Goal: Communication & Community: Answer question/provide support

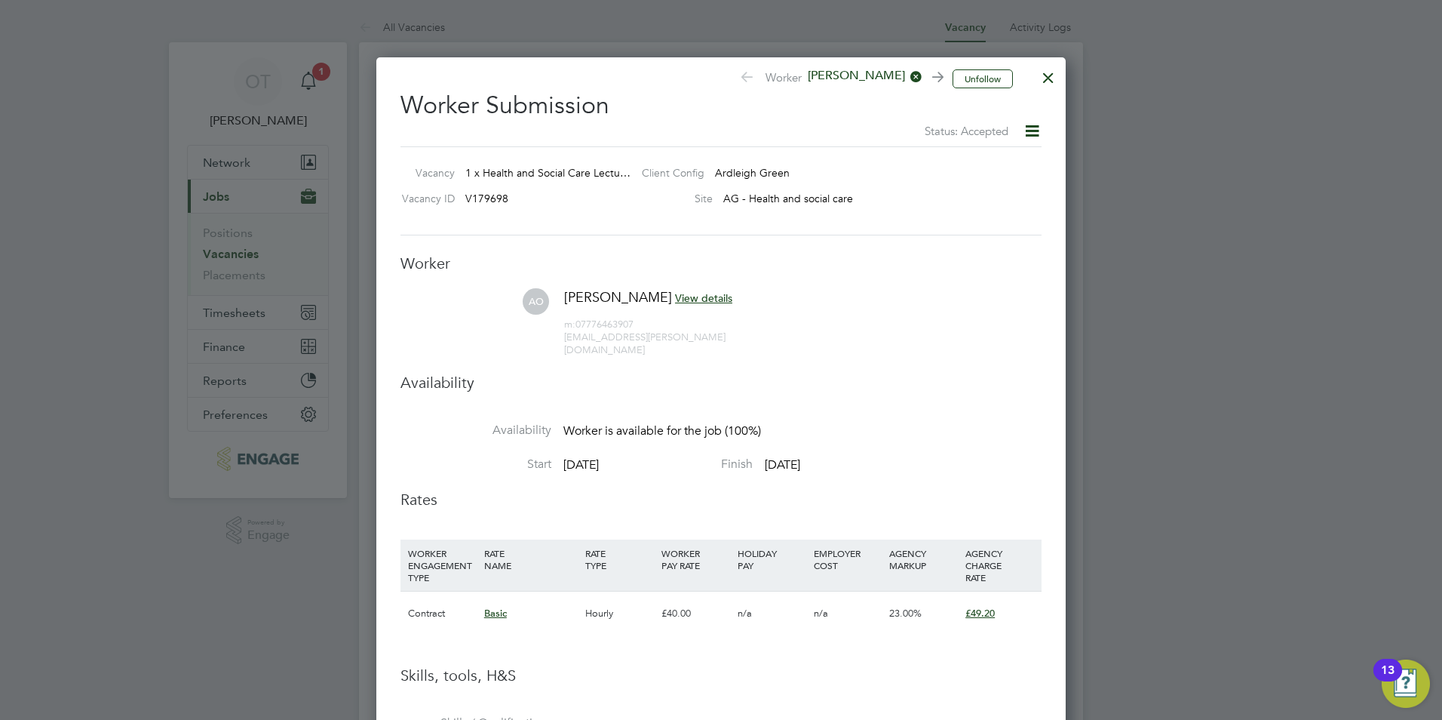
click at [1043, 81] on div at bounding box center [1048, 73] width 27 height 27
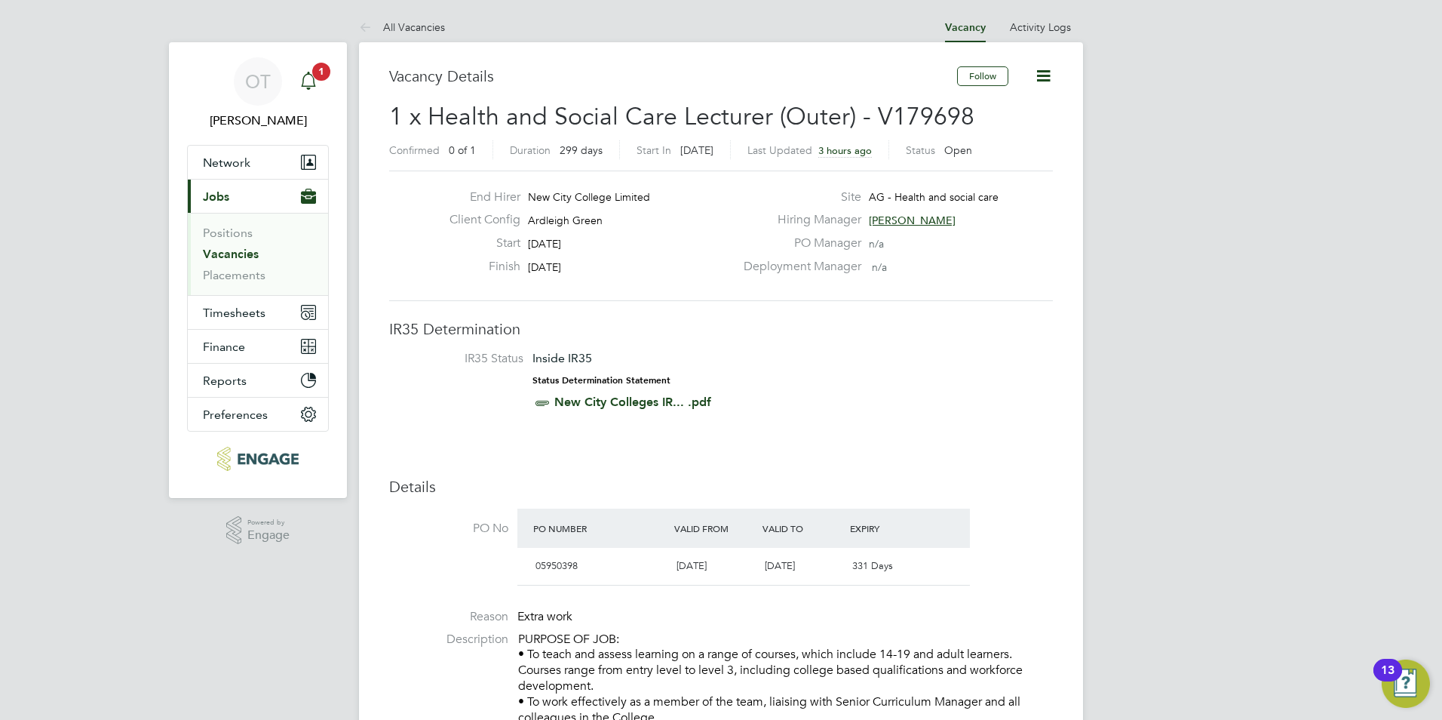
click at [318, 89] on div "Main navigation" at bounding box center [308, 81] width 30 height 30
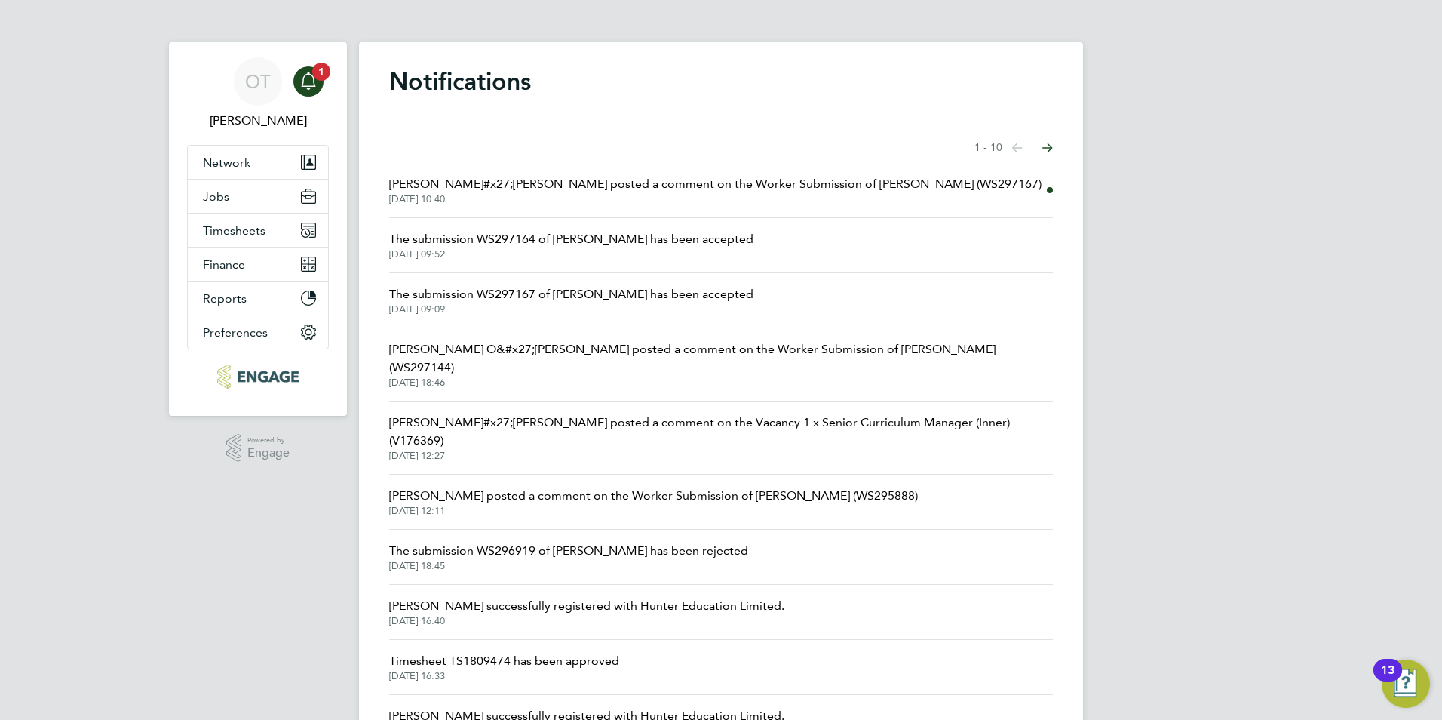
click at [690, 189] on span "[PERSON_NAME]#x27;[PERSON_NAME] posted a comment on the Worker Submission of [P…" at bounding box center [715, 184] width 653 height 18
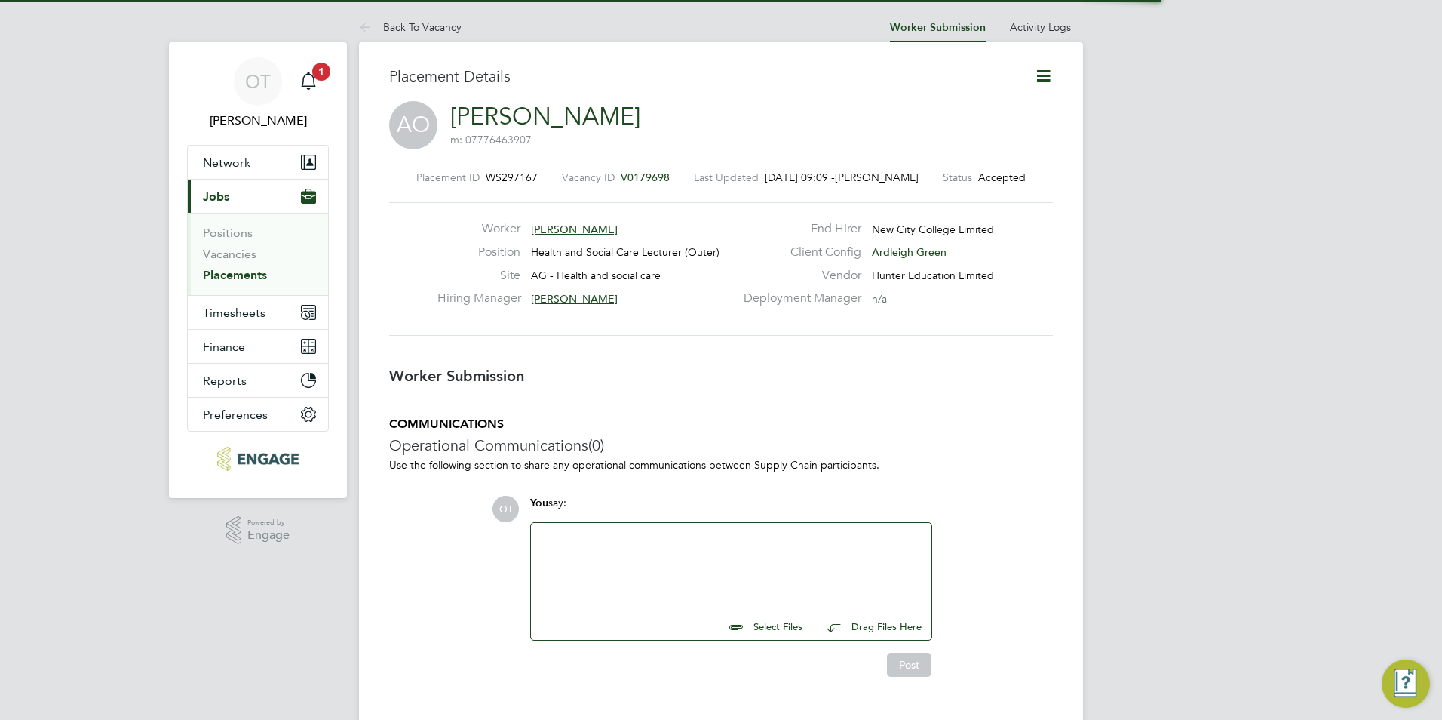
scroll to position [8, 8]
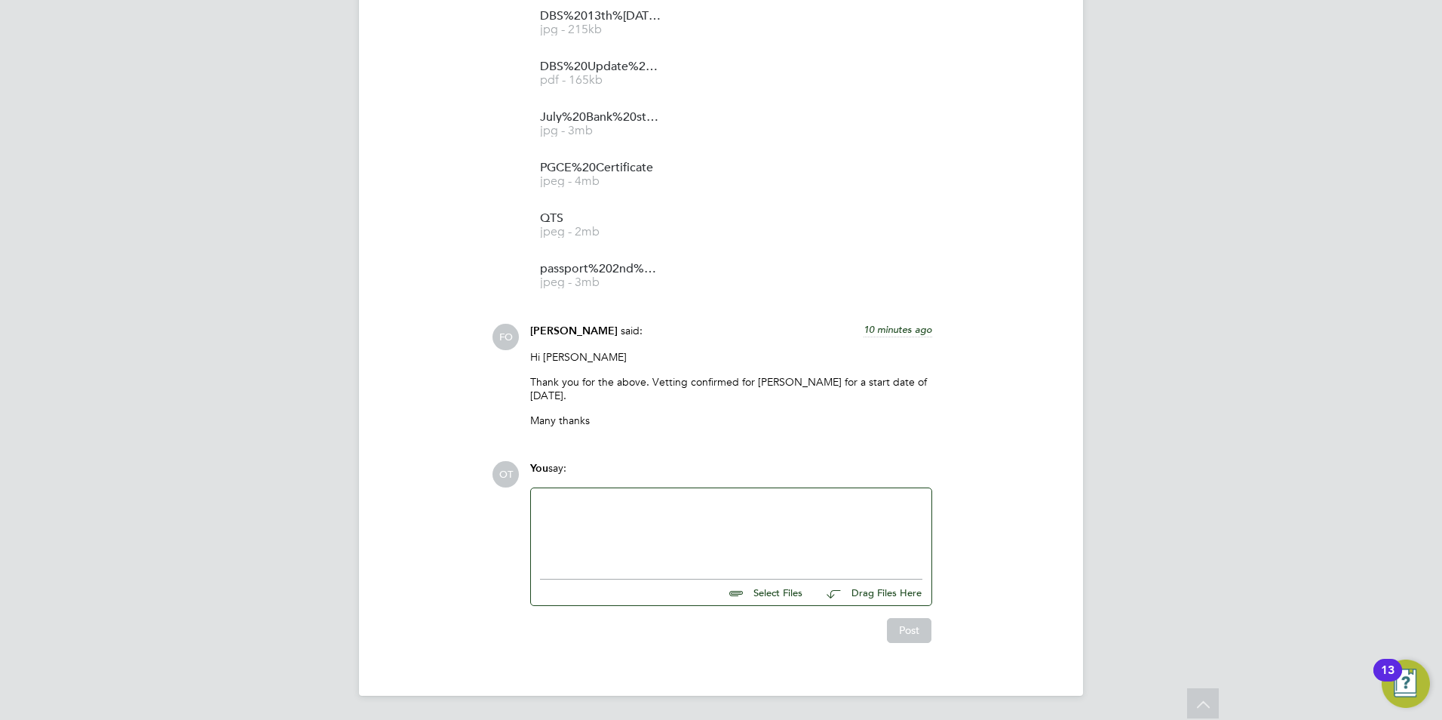
click at [766, 526] on div at bounding box center [731, 529] width 382 height 65
click at [561, 528] on div "Thats great thankyou!" at bounding box center [731, 532] width 382 height 14
click at [714, 542] on div "HI [PERSON_NAME], That's great thankyou!" at bounding box center [731, 529] width 382 height 65
click at [708, 527] on div "That's great thankyou!" at bounding box center [731, 532] width 382 height 14
click at [711, 539] on div "HI [PERSON_NAME], That's great thankyou!" at bounding box center [731, 529] width 382 height 65
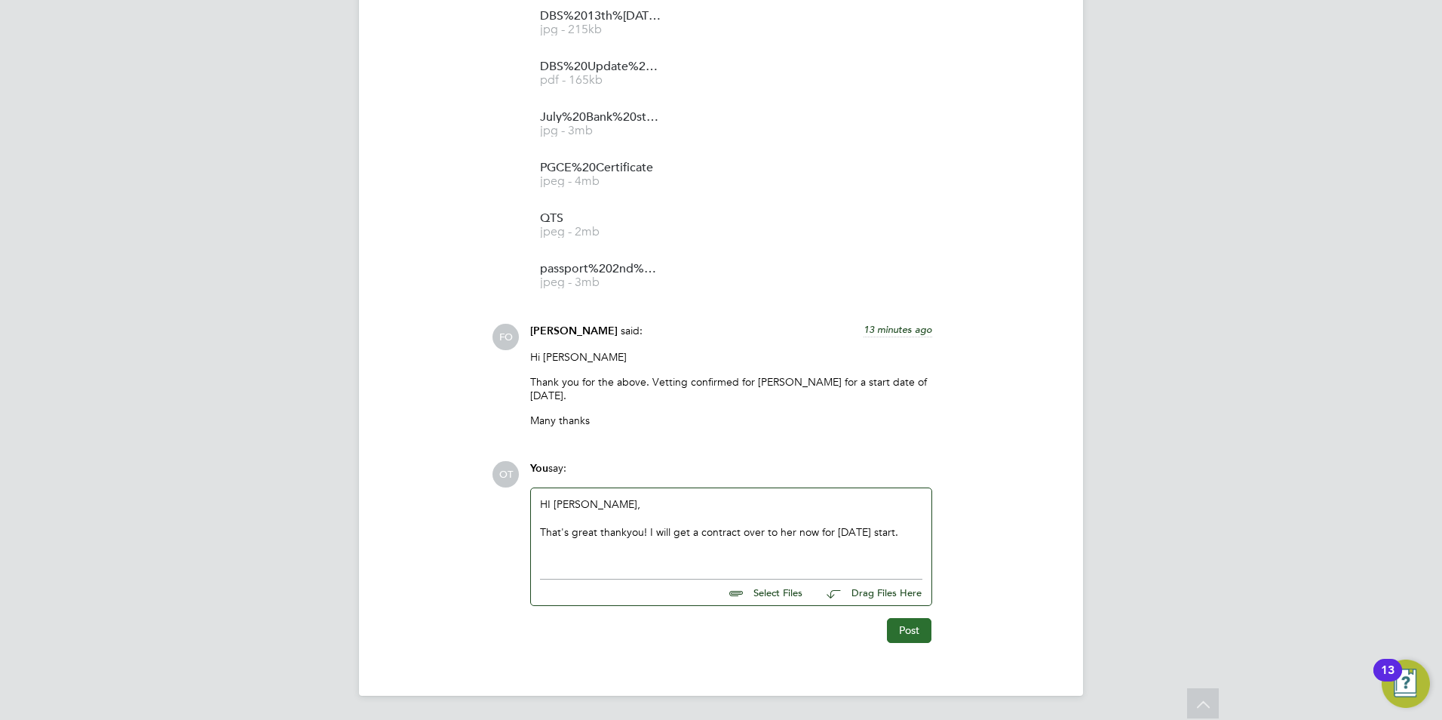
click at [911, 625] on button "Post" at bounding box center [909, 630] width 45 height 24
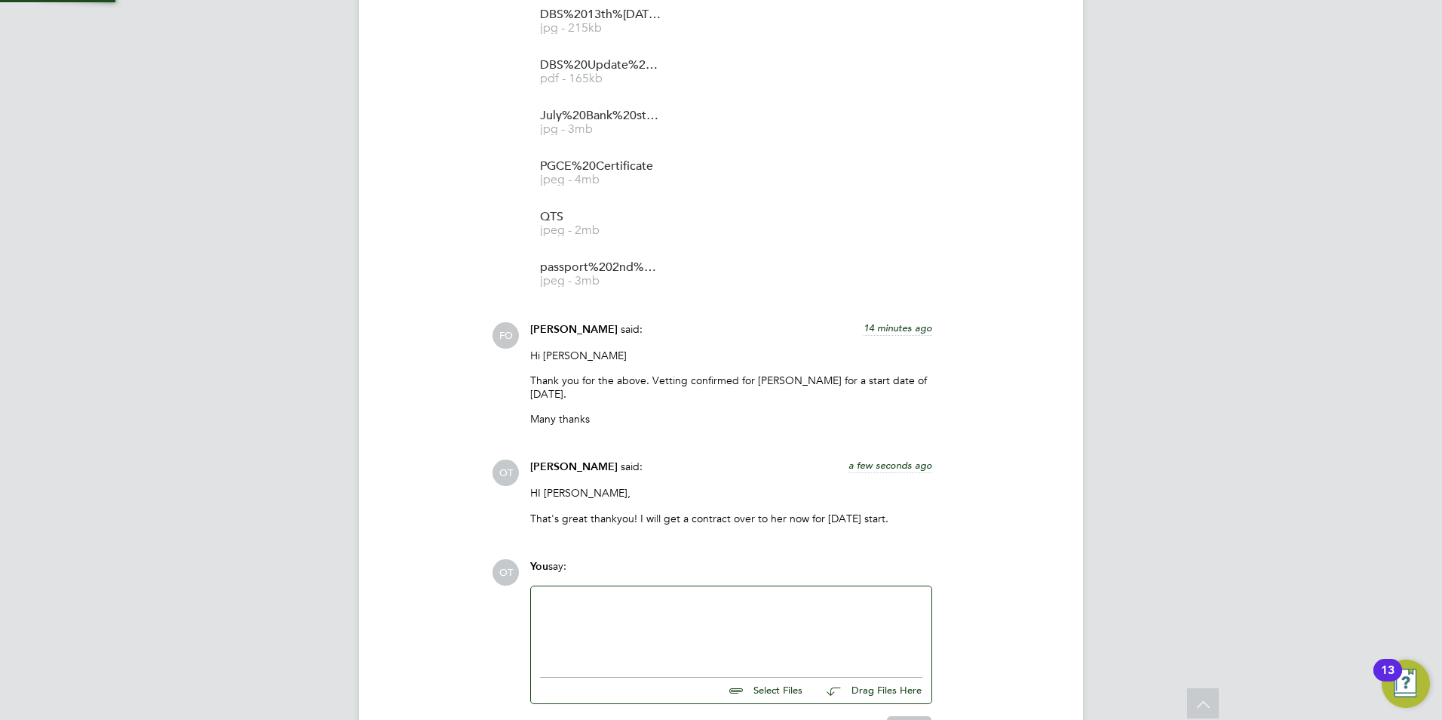
scroll to position [1890, 0]
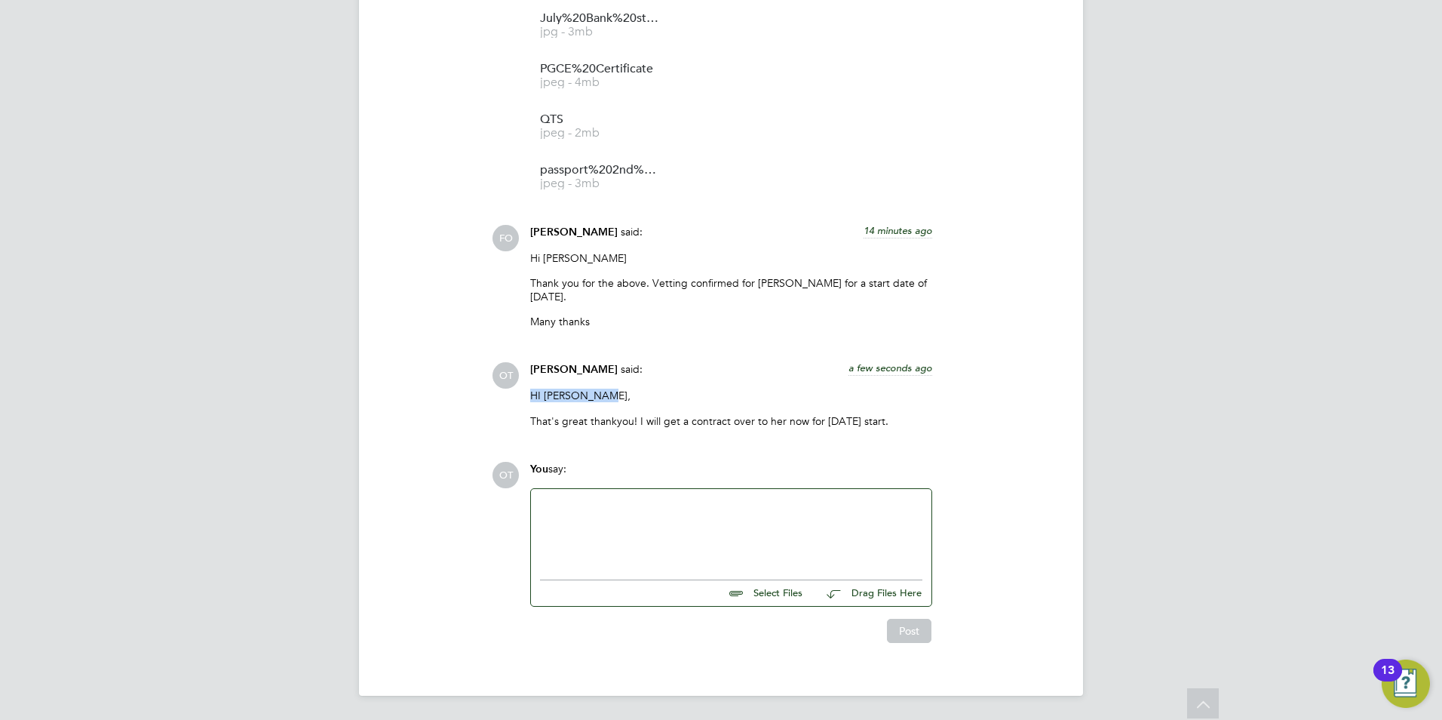
drag, startPoint x: 597, startPoint y: 394, endPoint x: 525, endPoint y: 397, distance: 72.5
click at [525, 397] on div "[PERSON_NAME] said: a few seconds ago HI [PERSON_NAME], That's great thankyou! …" at bounding box center [731, 400] width 417 height 76
drag, startPoint x: 525, startPoint y: 397, endPoint x: 534, endPoint y: 397, distance: 9.1
click at [534, 397] on p "HI [PERSON_NAME]," at bounding box center [731, 396] width 402 height 14
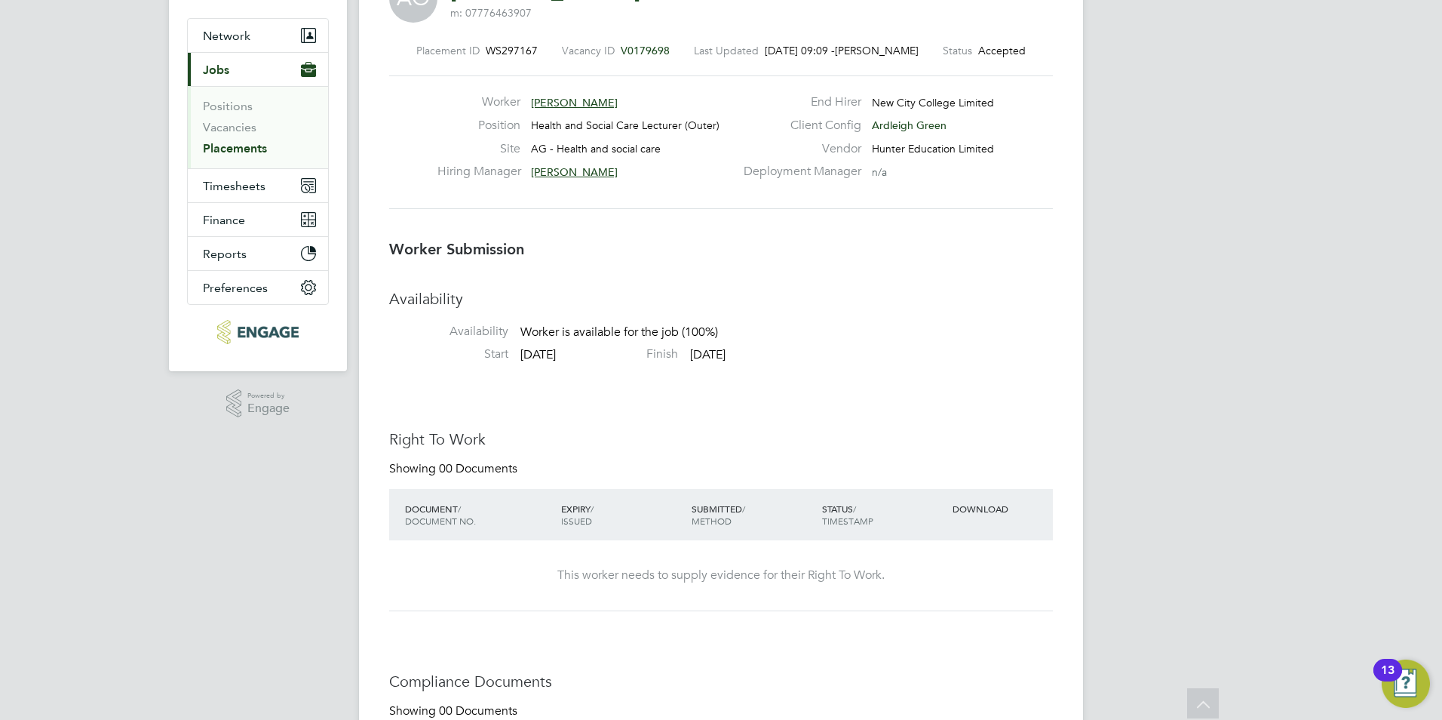
scroll to position [0, 0]
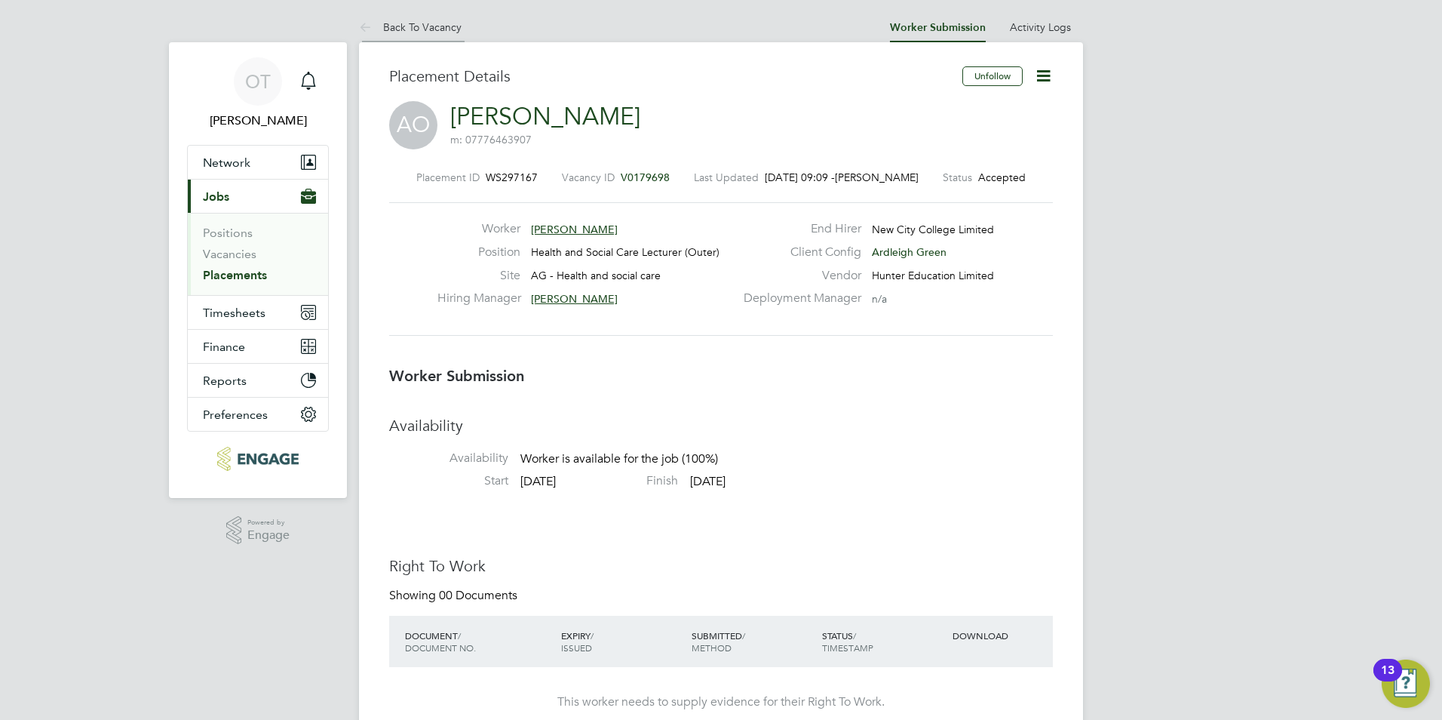
click at [437, 26] on link "Back To Vacancy" at bounding box center [410, 27] width 103 height 14
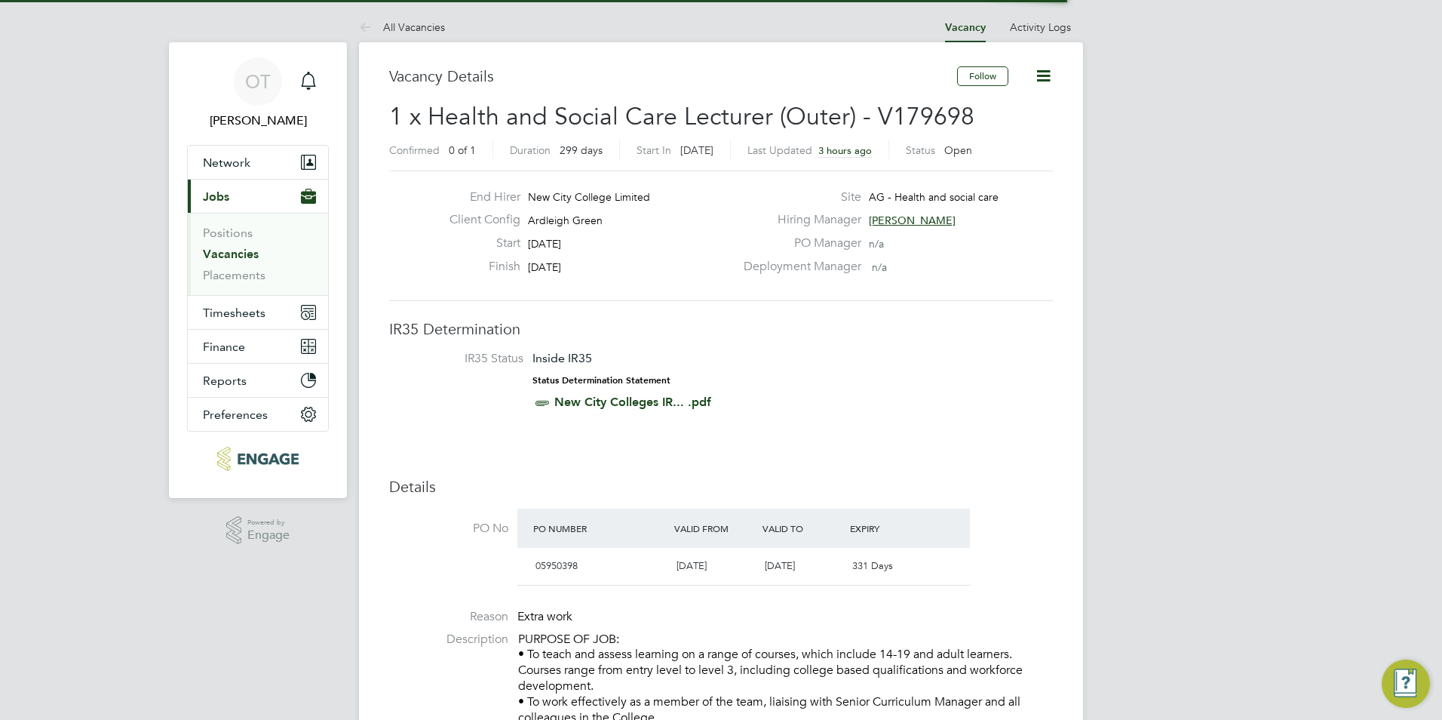
scroll to position [26, 142]
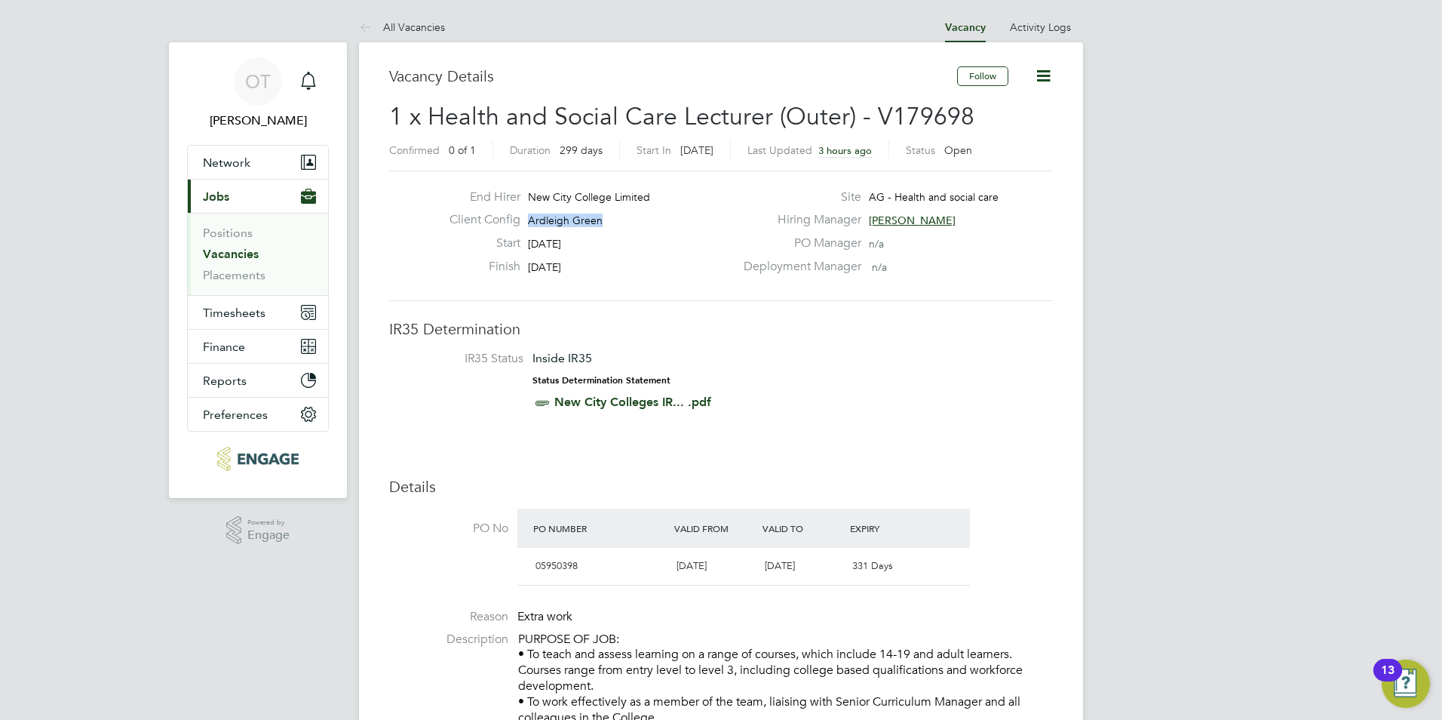
drag, startPoint x: 601, startPoint y: 216, endPoint x: 529, endPoint y: 220, distance: 71.8
click at [529, 220] on div "Client Config Ardleigh Green" at bounding box center [586, 223] width 297 height 23
copy span "Ardleigh Green"
drag, startPoint x: 576, startPoint y: 272, endPoint x: 588, endPoint y: 268, distance: 11.9
click at [561, 272] on span "[DATE]" at bounding box center [544, 267] width 33 height 14
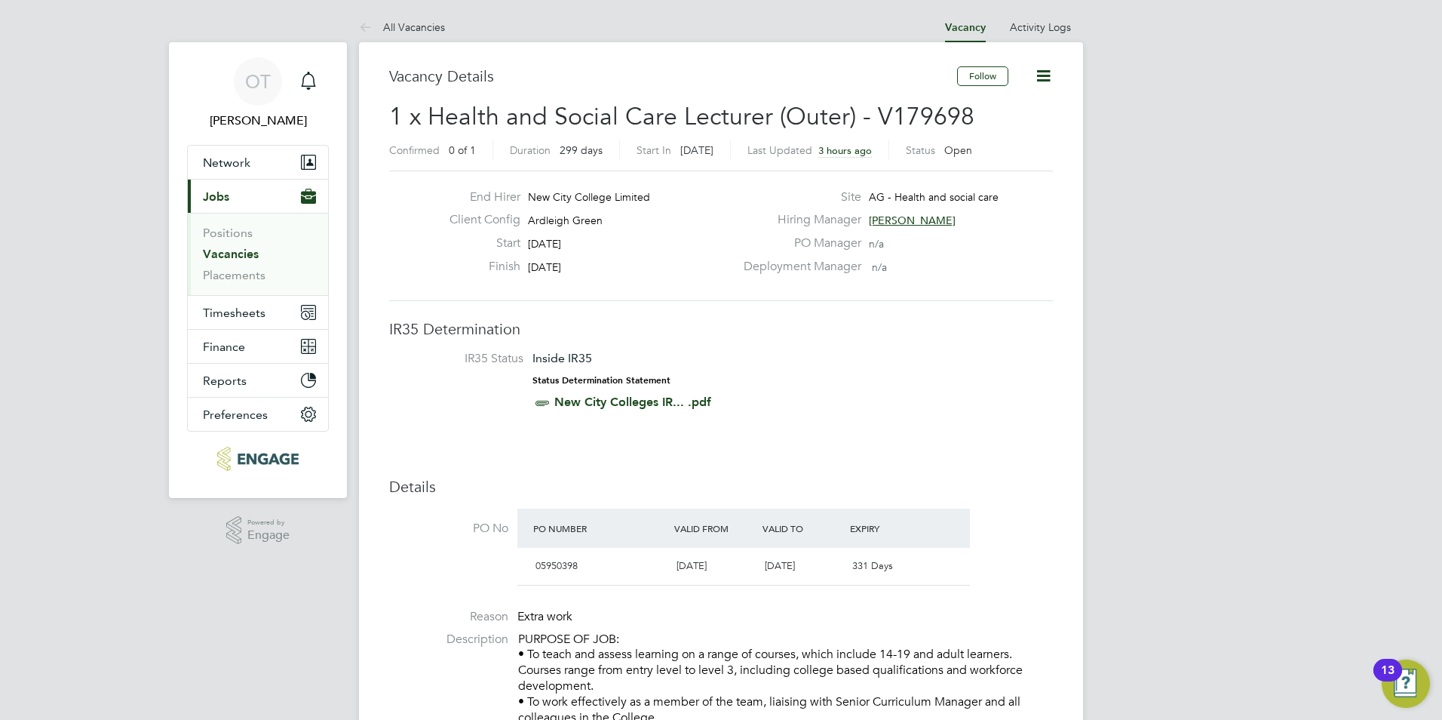
drag, startPoint x: 589, startPoint y: 266, endPoint x: 530, endPoint y: 236, distance: 66.8
click at [530, 236] on div "End Hirer New City College Limited Client Config [GEOGRAPHIC_DATA] Start [DATE]…" at bounding box center [586, 235] width 297 height 93
click at [532, 237] on span "[DATE]" at bounding box center [544, 244] width 33 height 14
drag, startPoint x: 532, startPoint y: 237, endPoint x: 573, endPoint y: 271, distance: 53.6
click at [573, 271] on div "End Hirer New City College Limited Client Config [GEOGRAPHIC_DATA] Start [DATE]…" at bounding box center [586, 235] width 297 height 93
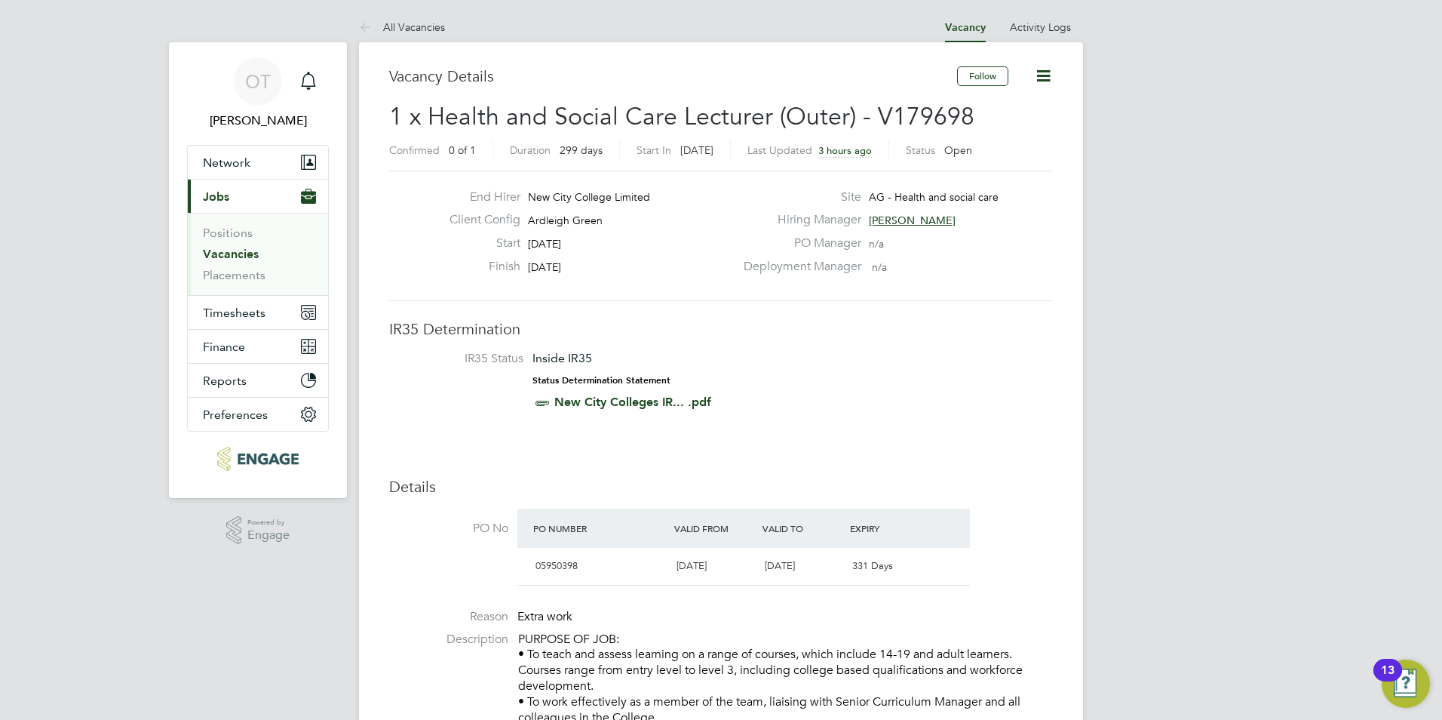
click at [576, 278] on div "Finish [DATE]" at bounding box center [586, 270] width 297 height 23
click at [410, 29] on link "All Vacancies" at bounding box center [402, 27] width 86 height 14
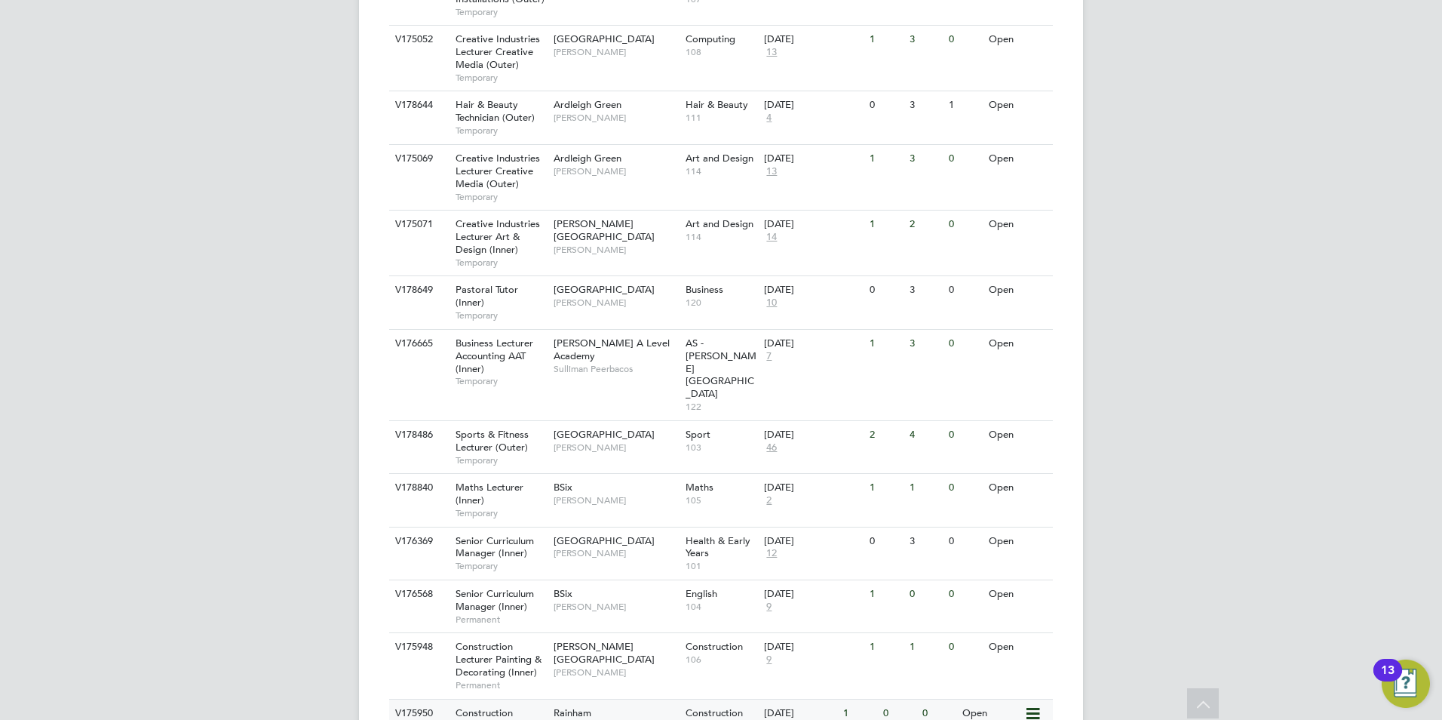
scroll to position [1584, 0]
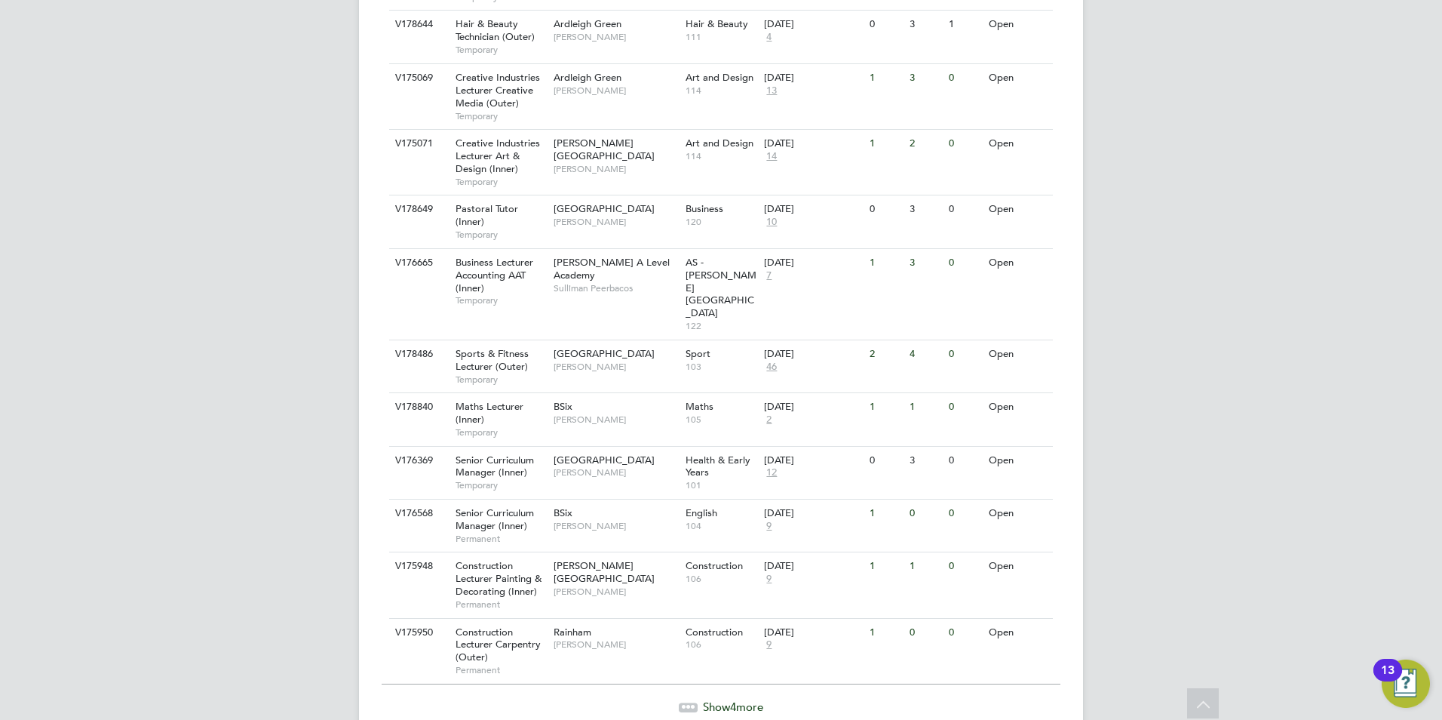
click at [714, 699] on span "Show 4 more" at bounding box center [733, 706] width 60 height 14
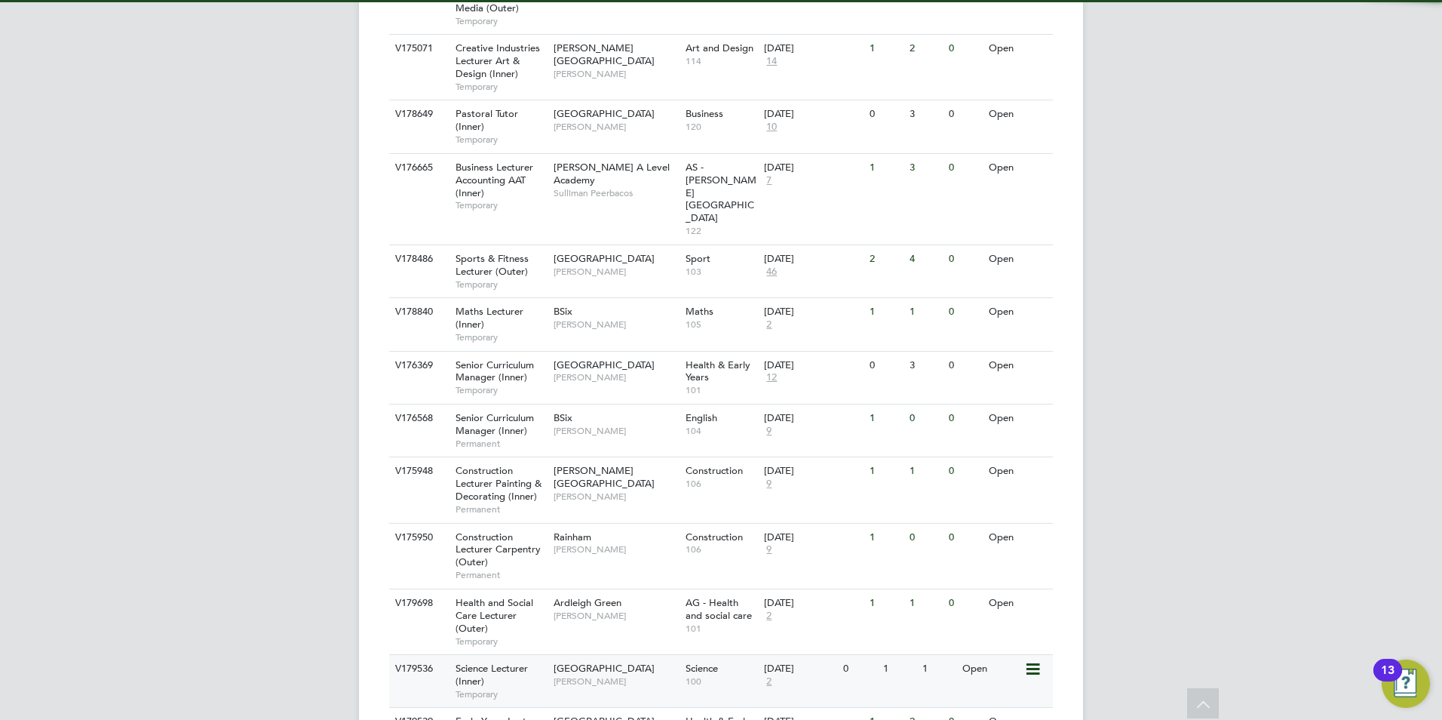
scroll to position [1765, 0]
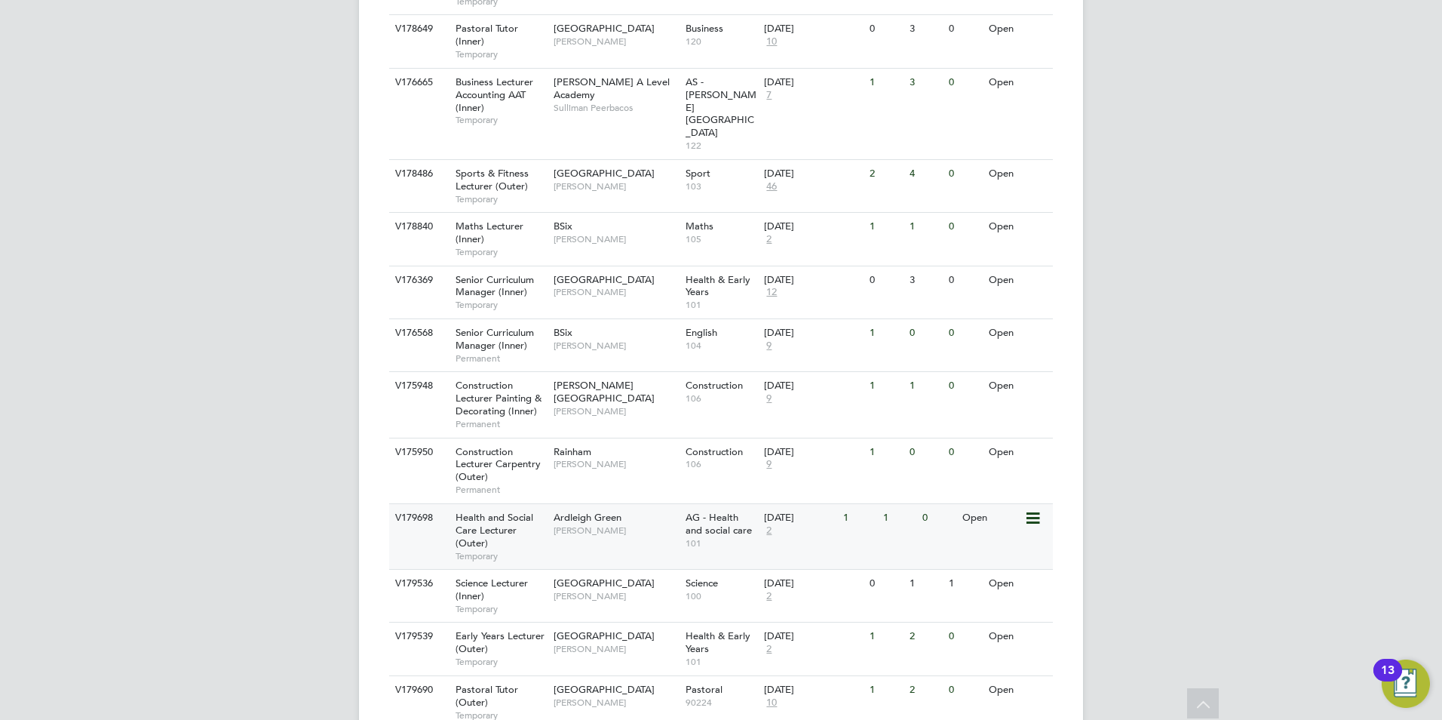
click at [608, 504] on div "Ardleigh Green [PERSON_NAME]" at bounding box center [616, 523] width 132 height 39
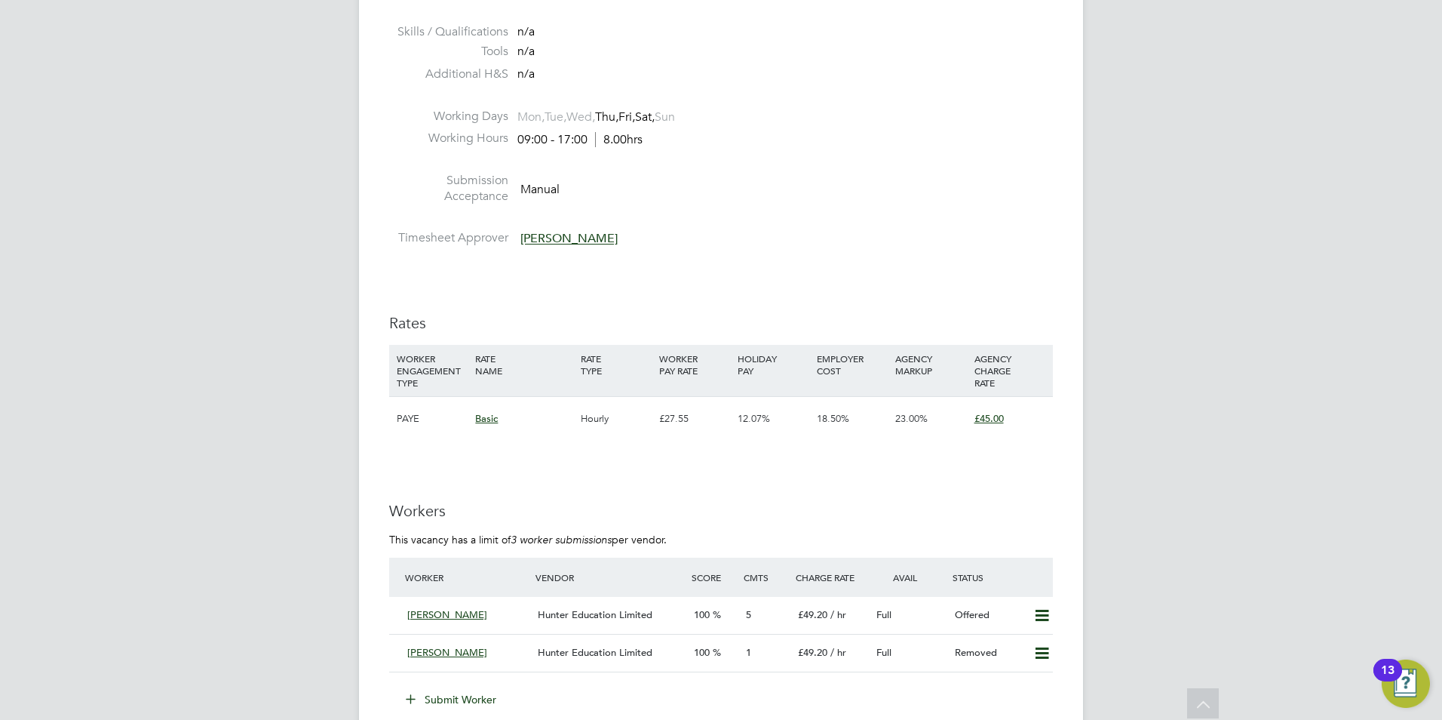
scroll to position [2339, 0]
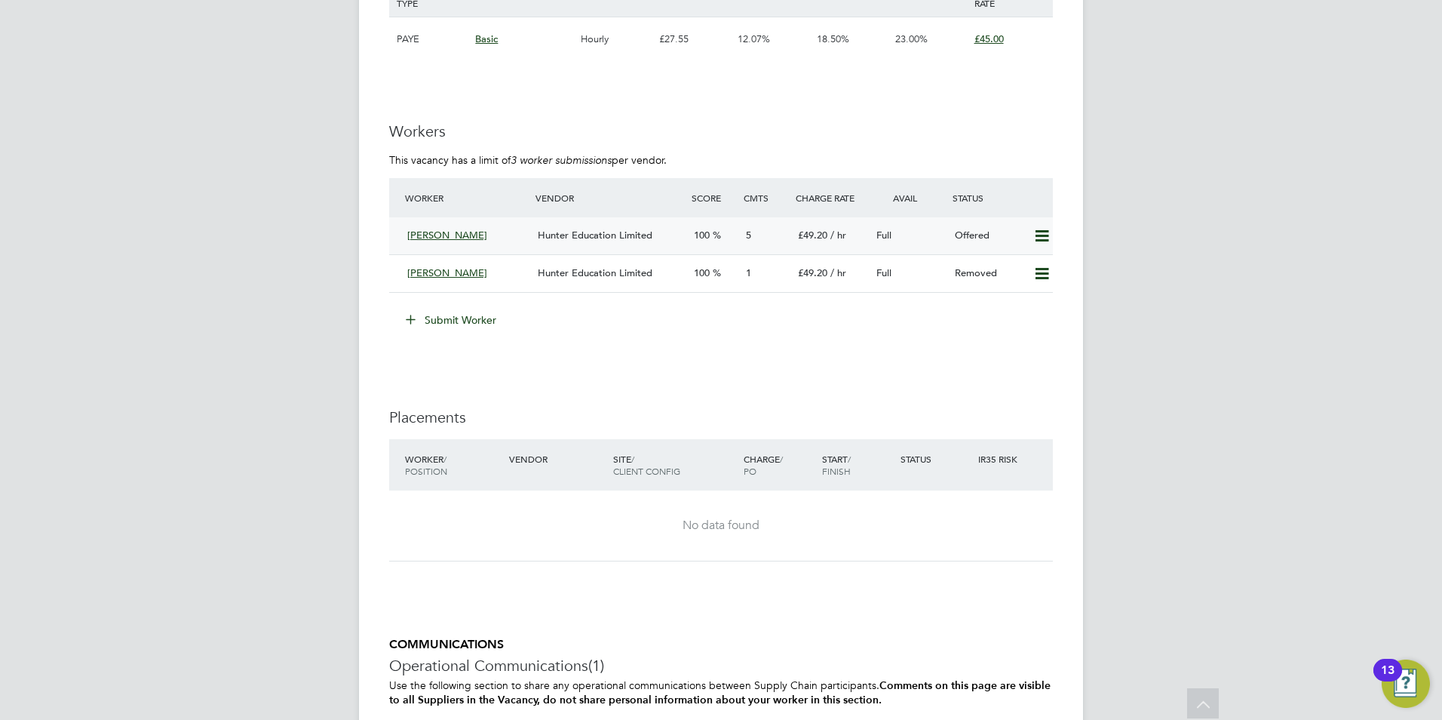
click at [592, 232] on span "Hunter Education Limited" at bounding box center [595, 235] width 115 height 13
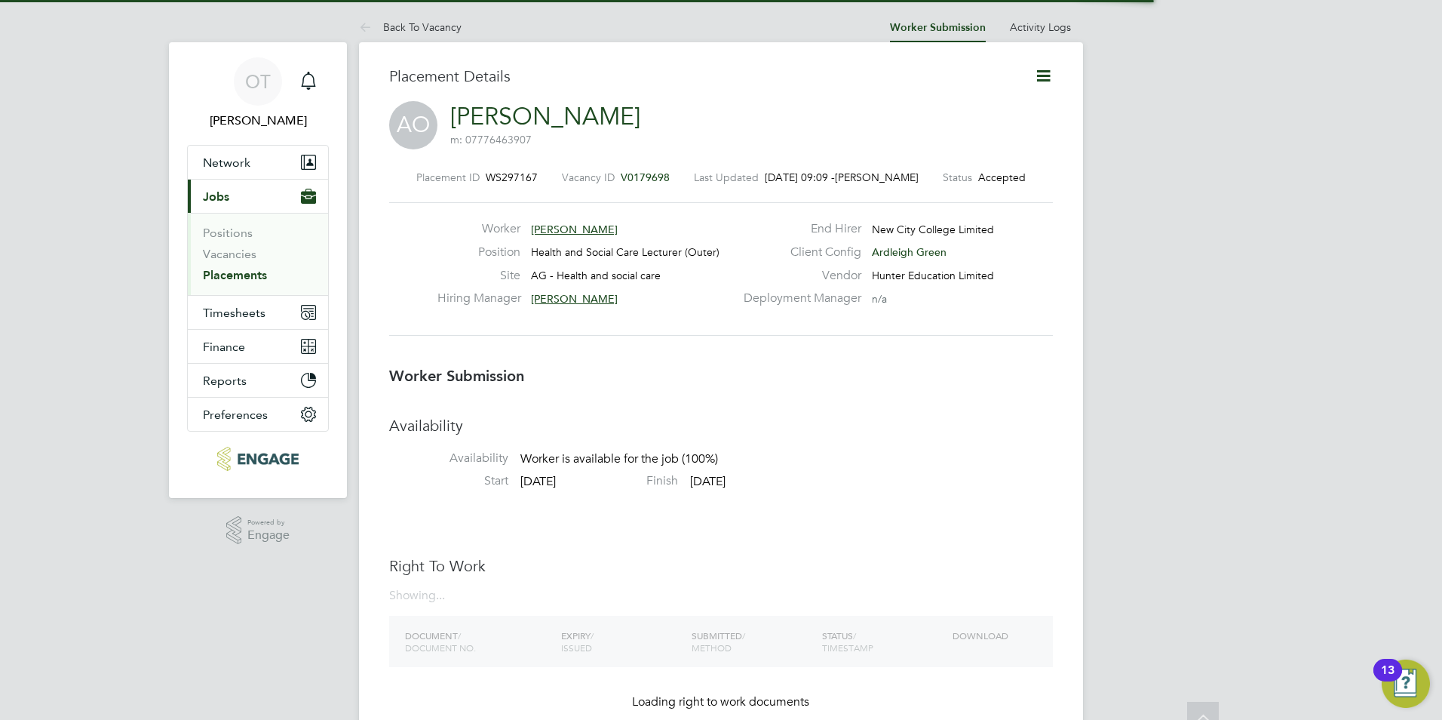
scroll to position [8, 8]
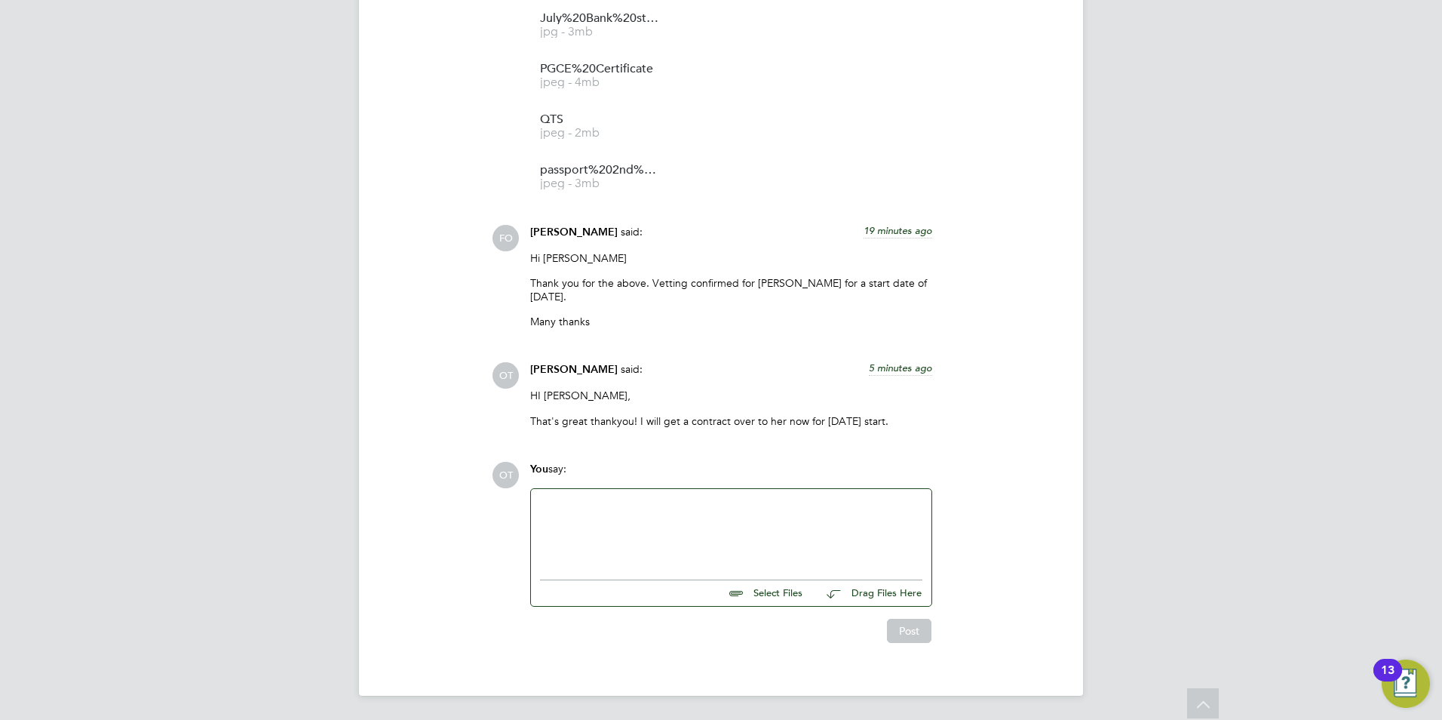
drag, startPoint x: 633, startPoint y: 232, endPoint x: 527, endPoint y: 230, distance: 105.6
click at [527, 230] on div "Francesca O'Riordan said: 19 minutes ago Hi Olivia Thank you for the above. Vet…" at bounding box center [731, 282] width 417 height 115
copy span "[PERSON_NAME]"
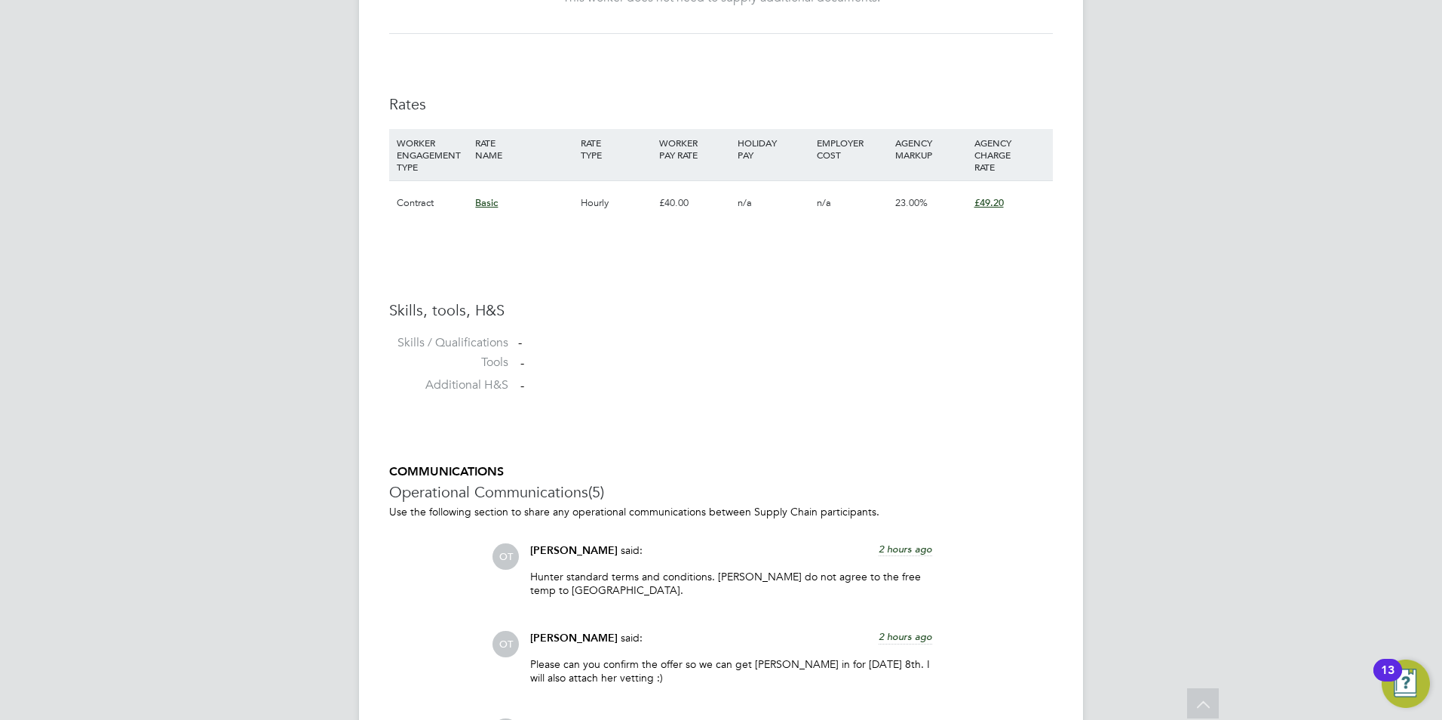
scroll to position [909, 0]
